Goal: Task Accomplishment & Management: Use online tool/utility

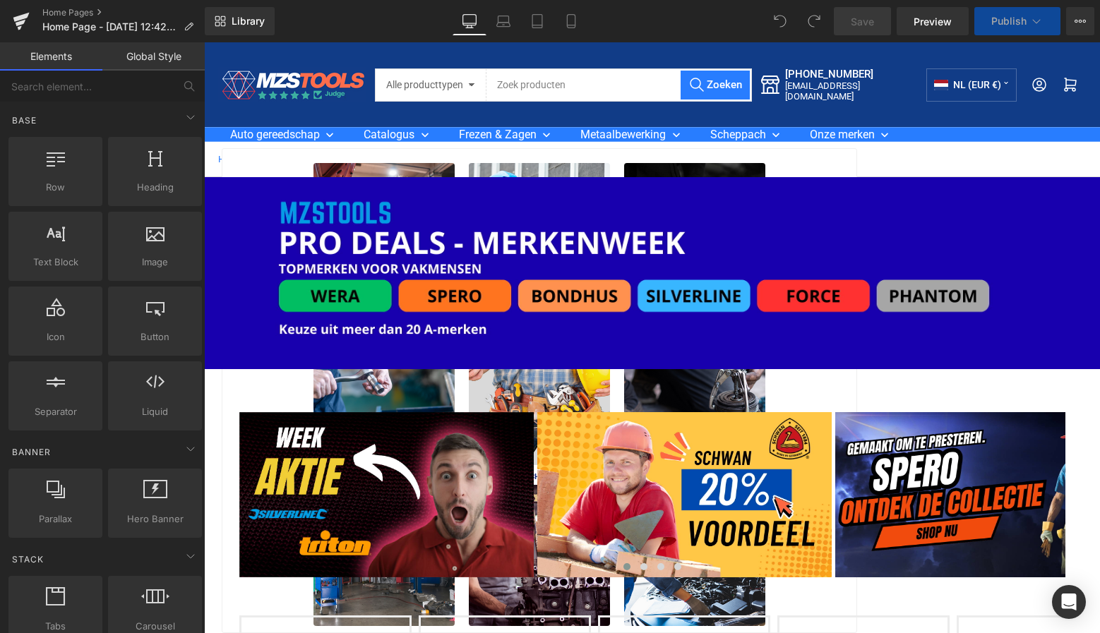
click at [379, 169] on div at bounding box center [383, 233] width 141 height 141
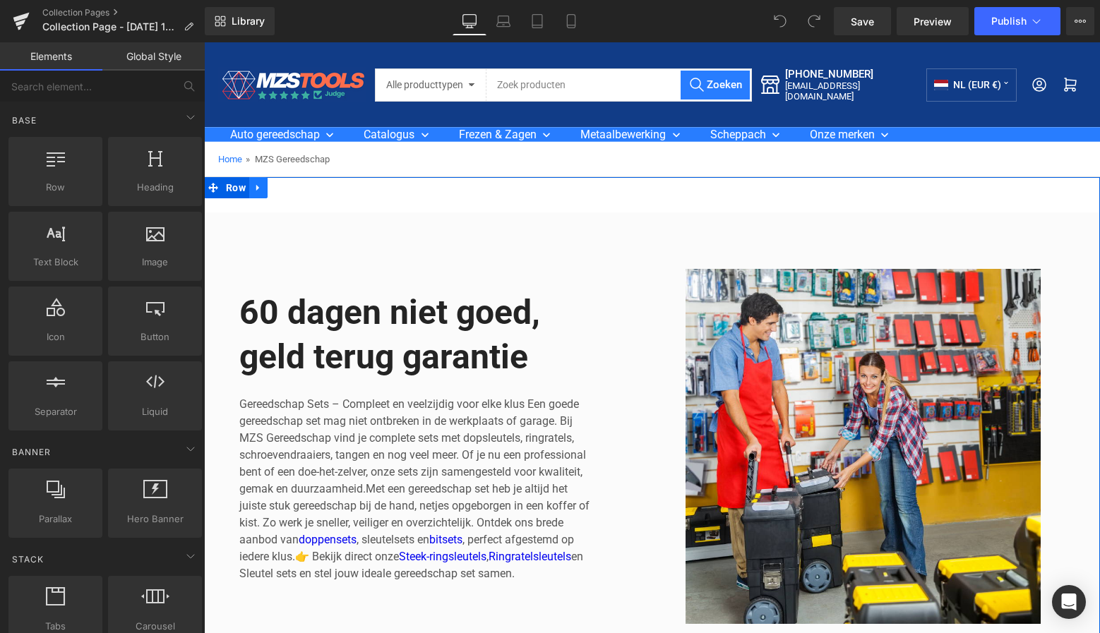
click at [258, 189] on icon at bounding box center [258, 188] width 10 height 11
click at [293, 188] on icon at bounding box center [295, 188] width 10 height 10
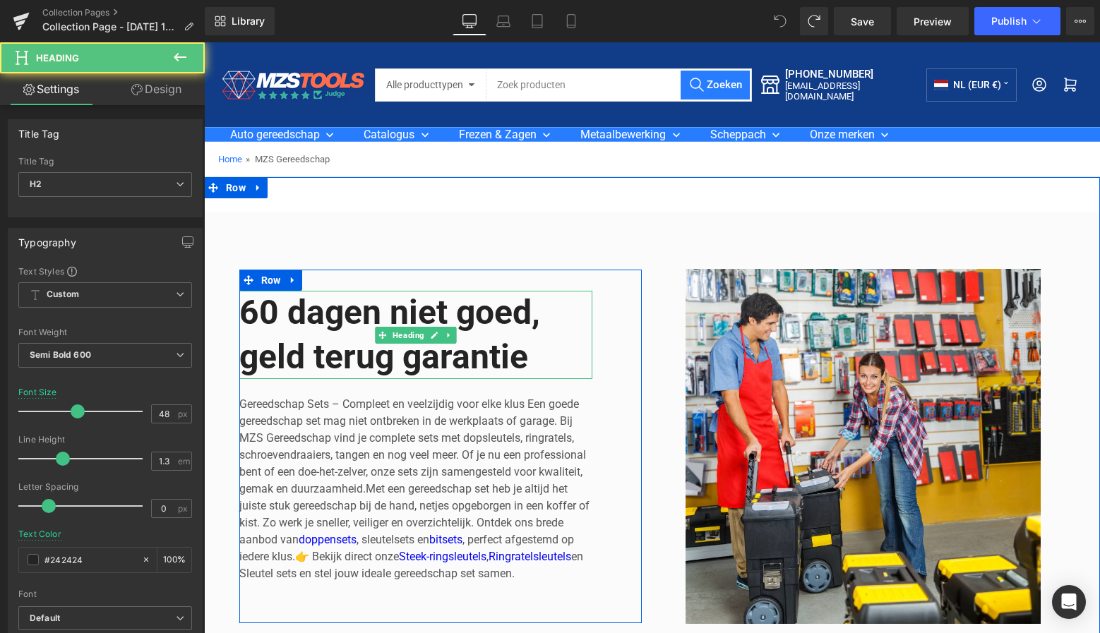
click at [530, 359] on h2 "60 dagen niet goed, geld terug garantie" at bounding box center [415, 335] width 353 height 88
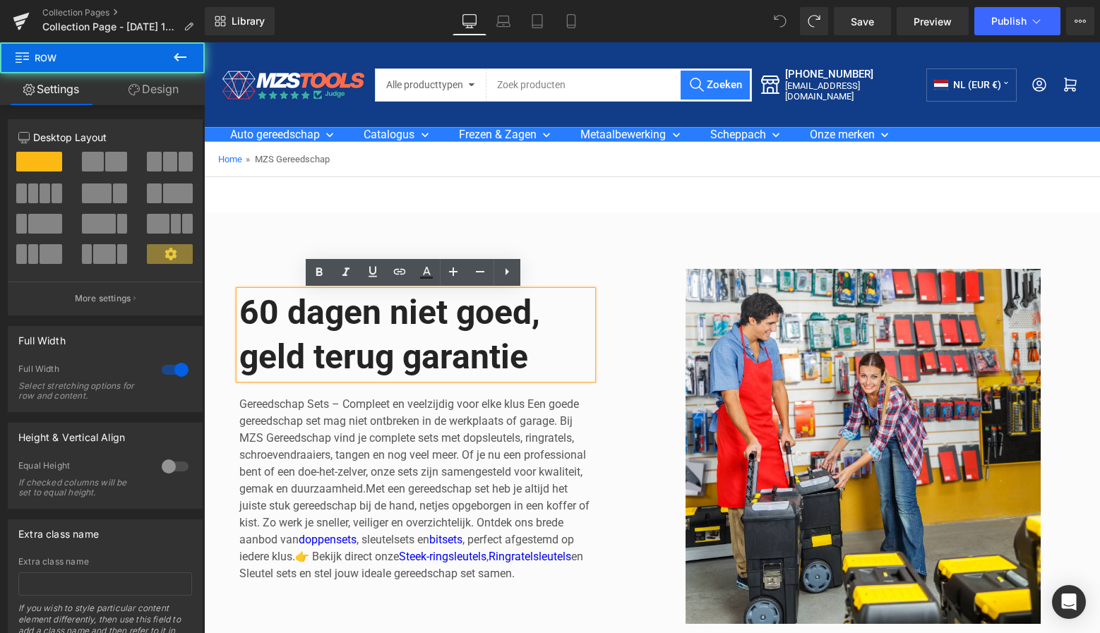
click at [547, 212] on div "Image 60 dagen niet goed, geld terug garantie Heading Gereedschap Sets – Comple…" at bounding box center [652, 453] width 896 height 553
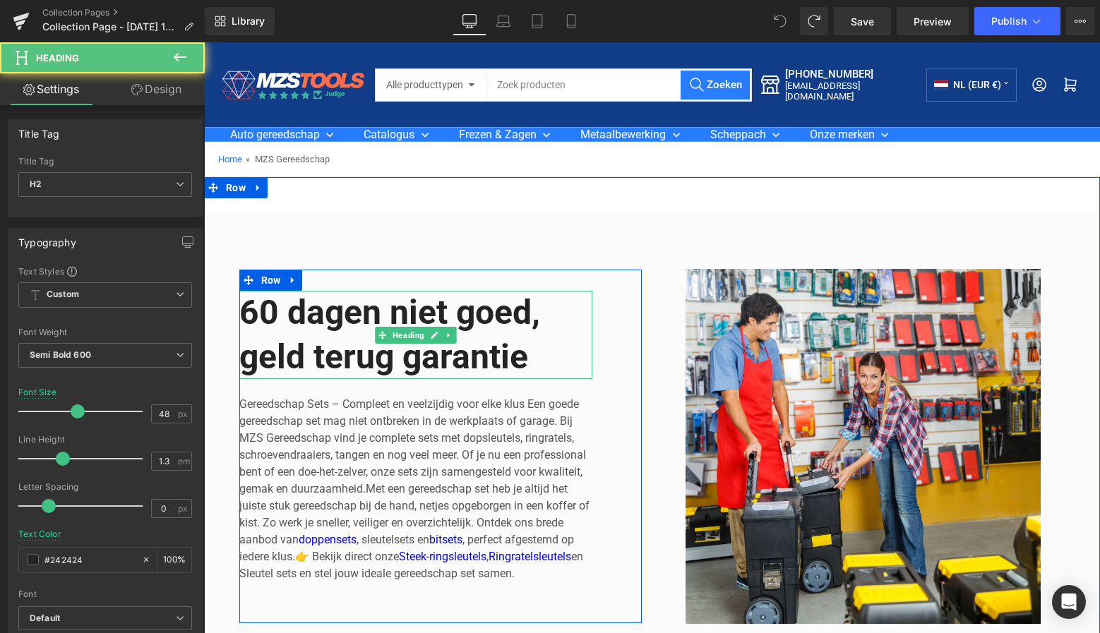
click at [537, 360] on h2 "60 dagen niet goed, geld terug garantie" at bounding box center [415, 335] width 353 height 88
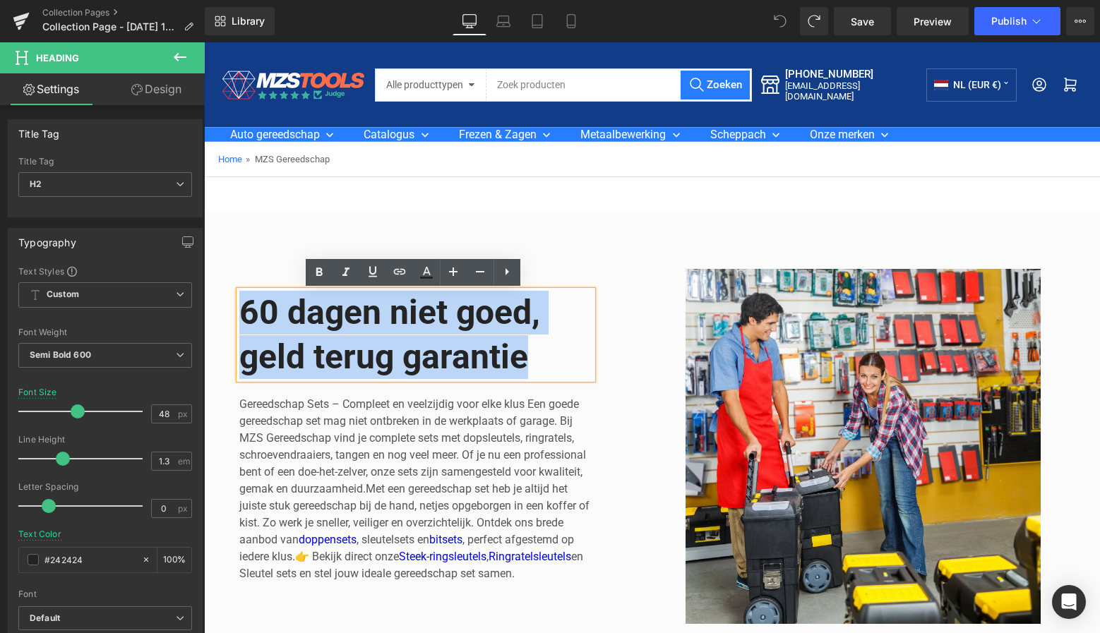
drag, startPoint x: 495, startPoint y: 358, endPoint x: 228, endPoint y: 301, distance: 272.8
click at [229, 301] on div "60 dagen niet goed, geld terug garantie Heading Gereedschap Sets – Compleet en …" at bounding box center [441, 446] width 424 height 355
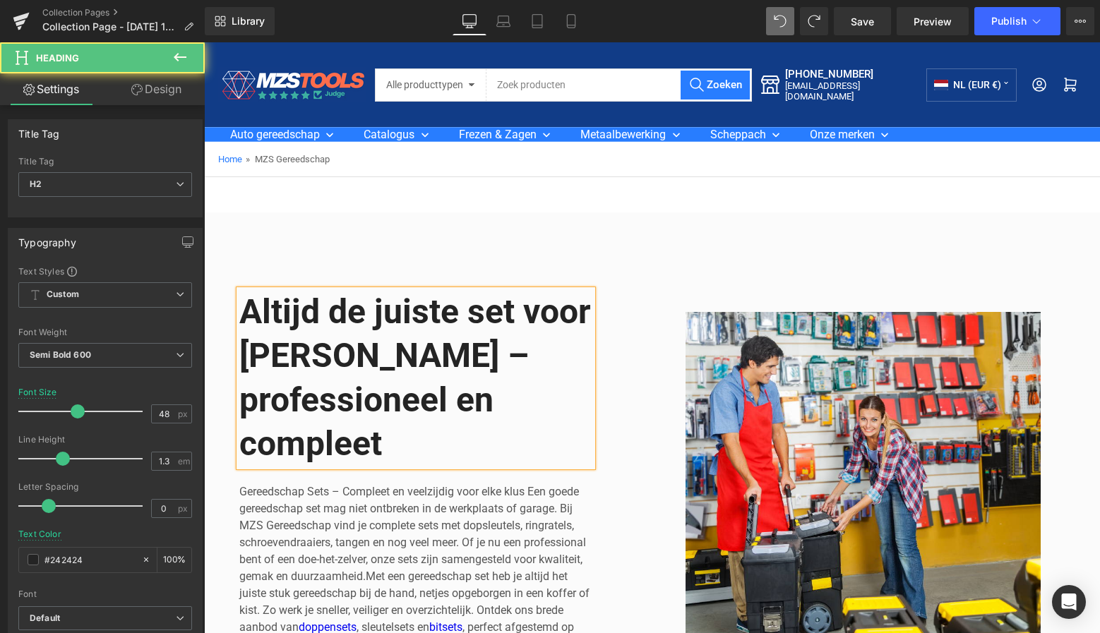
click at [405, 354] on h2 "Altijd de juiste set voor [PERSON_NAME] – professioneel en compleet" at bounding box center [415, 378] width 353 height 177
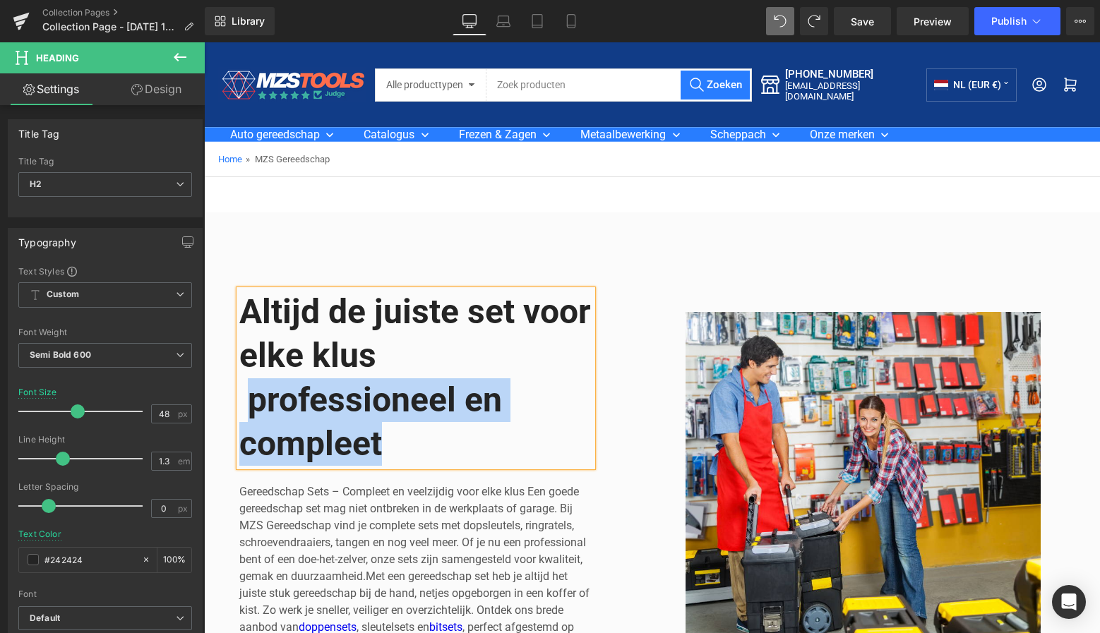
drag, startPoint x: 376, startPoint y: 446, endPoint x: 240, endPoint y: 405, distance: 142.3
click at [239, 405] on h2 "Altijd de juiste set voor elke klus professioneel en compleet" at bounding box center [415, 378] width 353 height 177
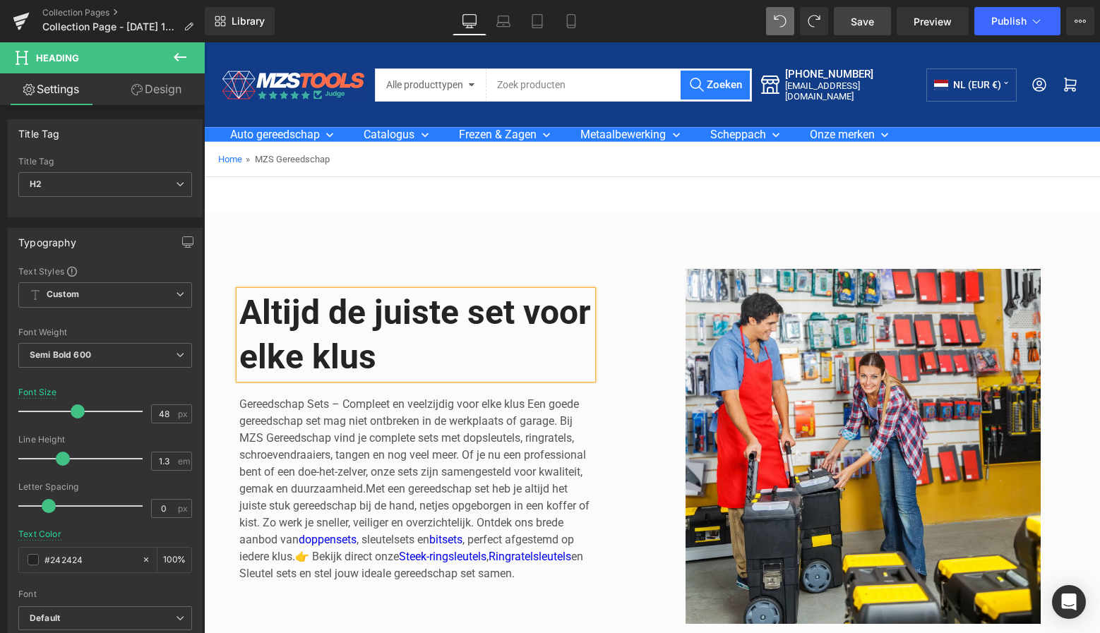
click at [863, 25] on span "Save" at bounding box center [862, 21] width 23 height 15
